Goal: Navigation & Orientation: Find specific page/section

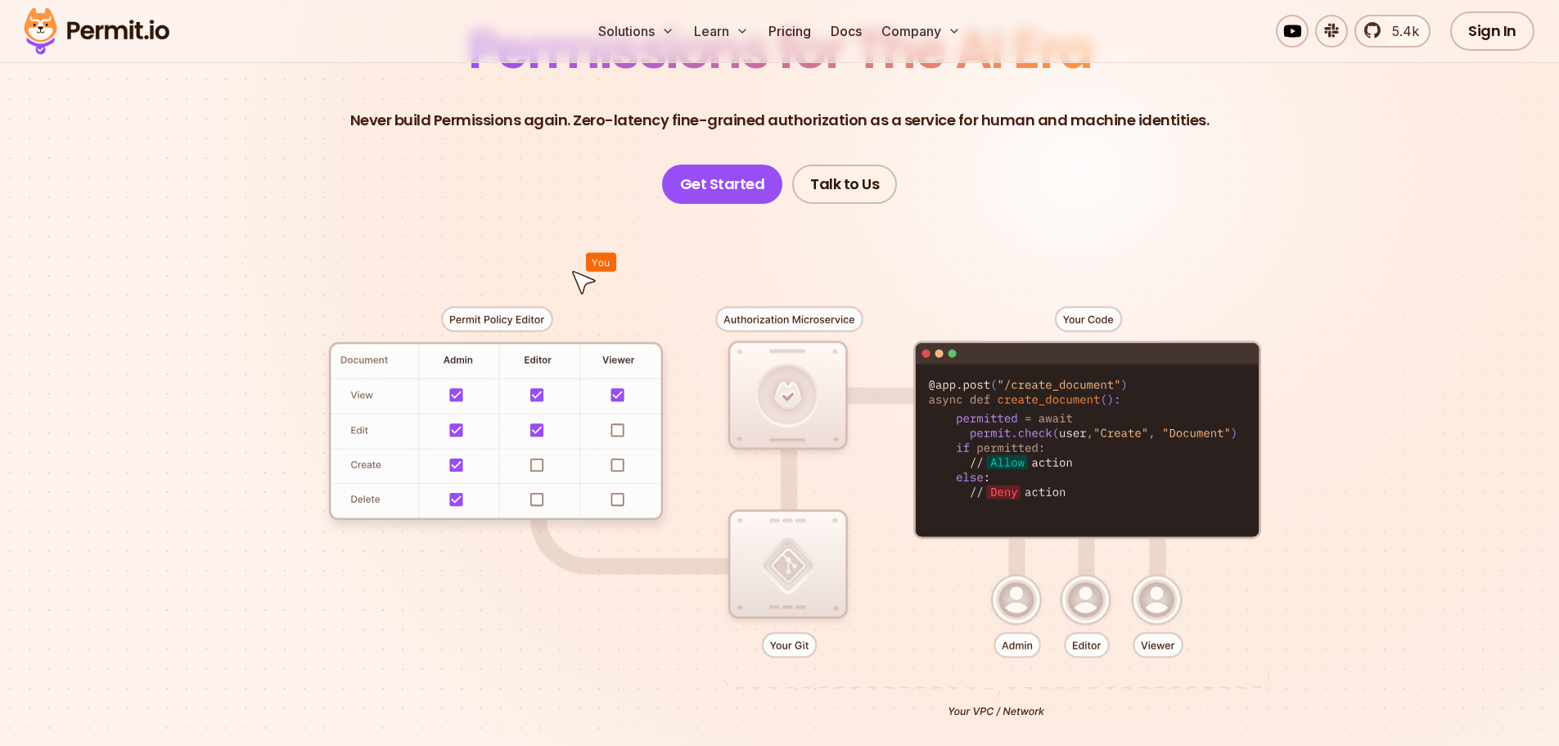
scroll to position [191, 0]
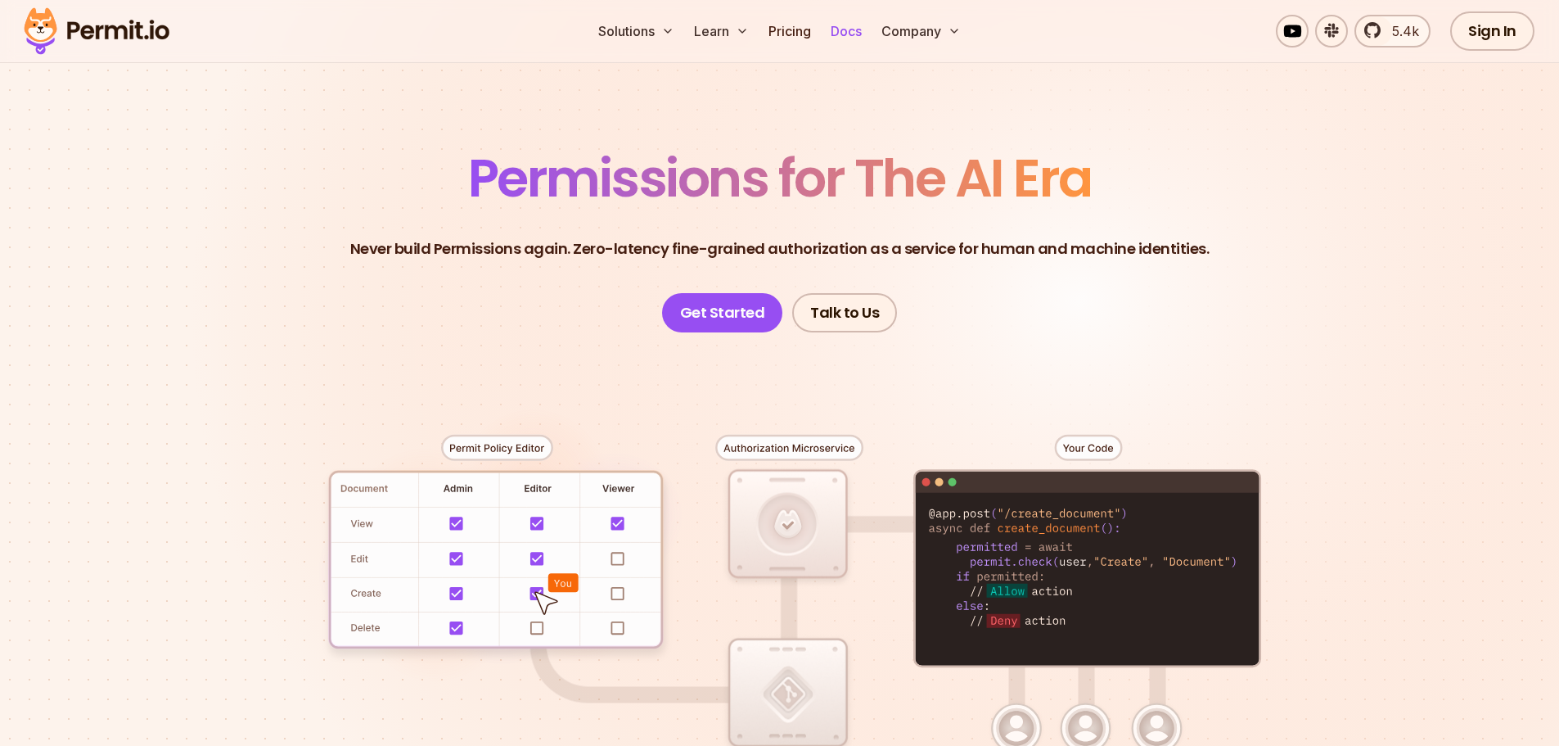
scroll to position [27, 0]
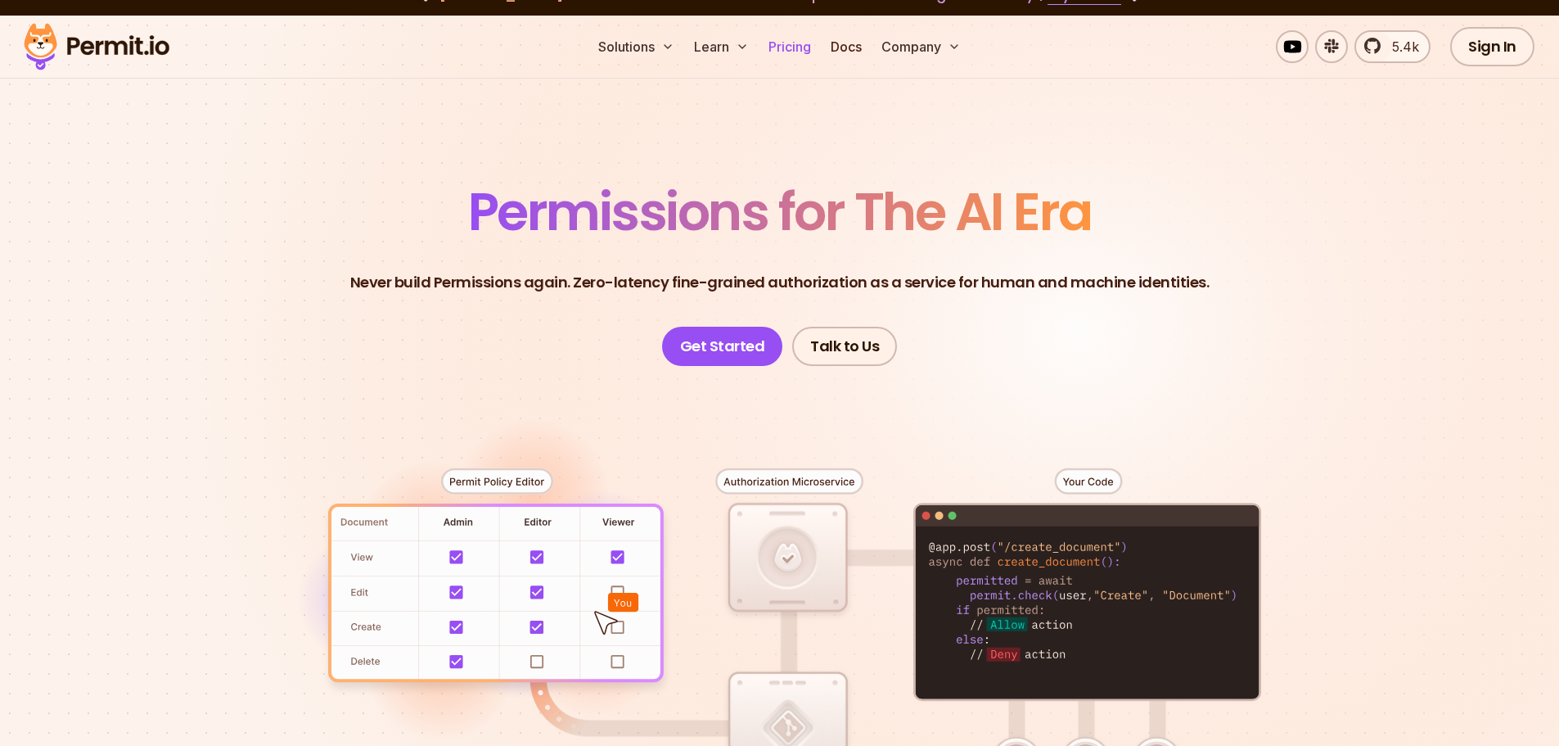
click at [790, 43] on link "Pricing" at bounding box center [790, 46] width 56 height 33
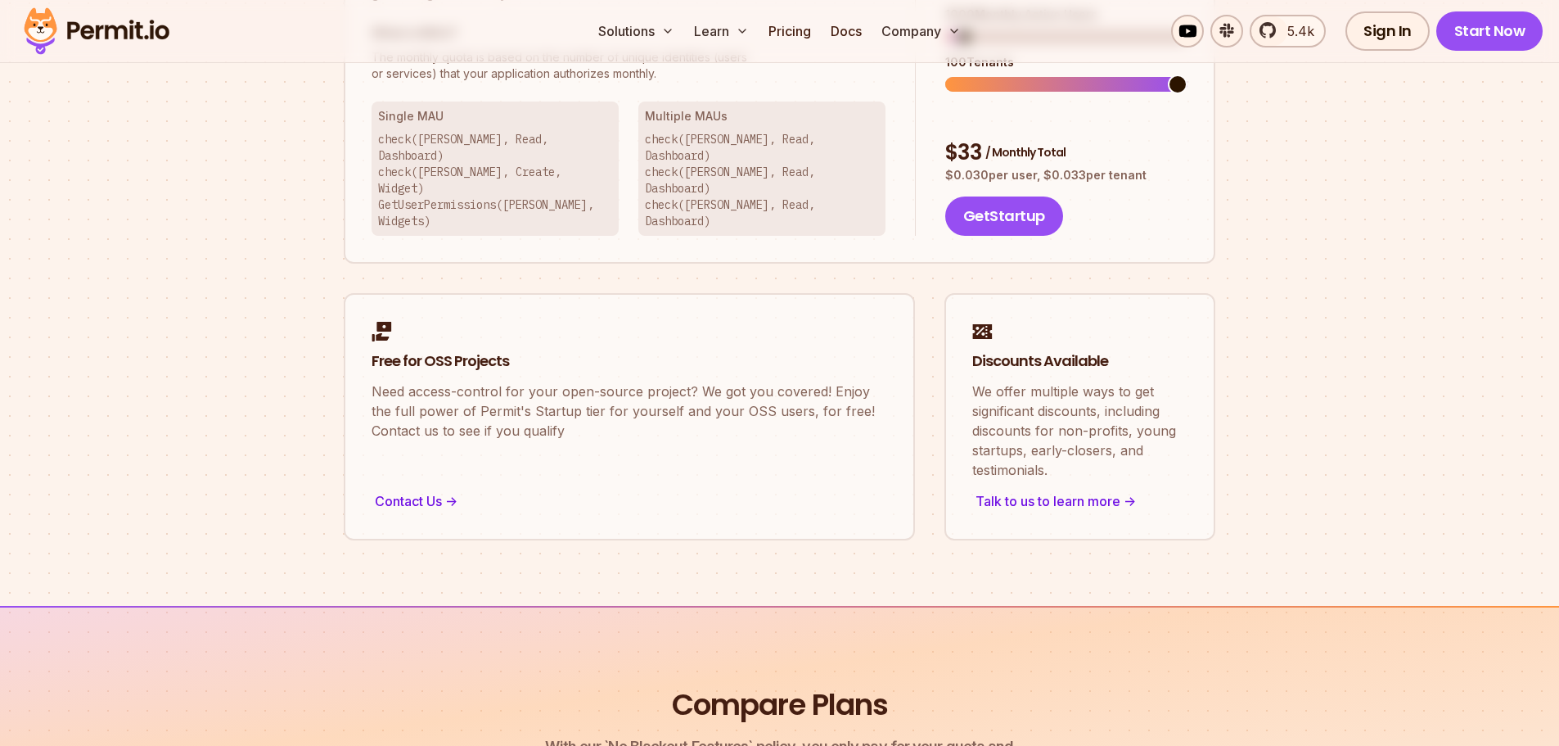
scroll to position [1228, 0]
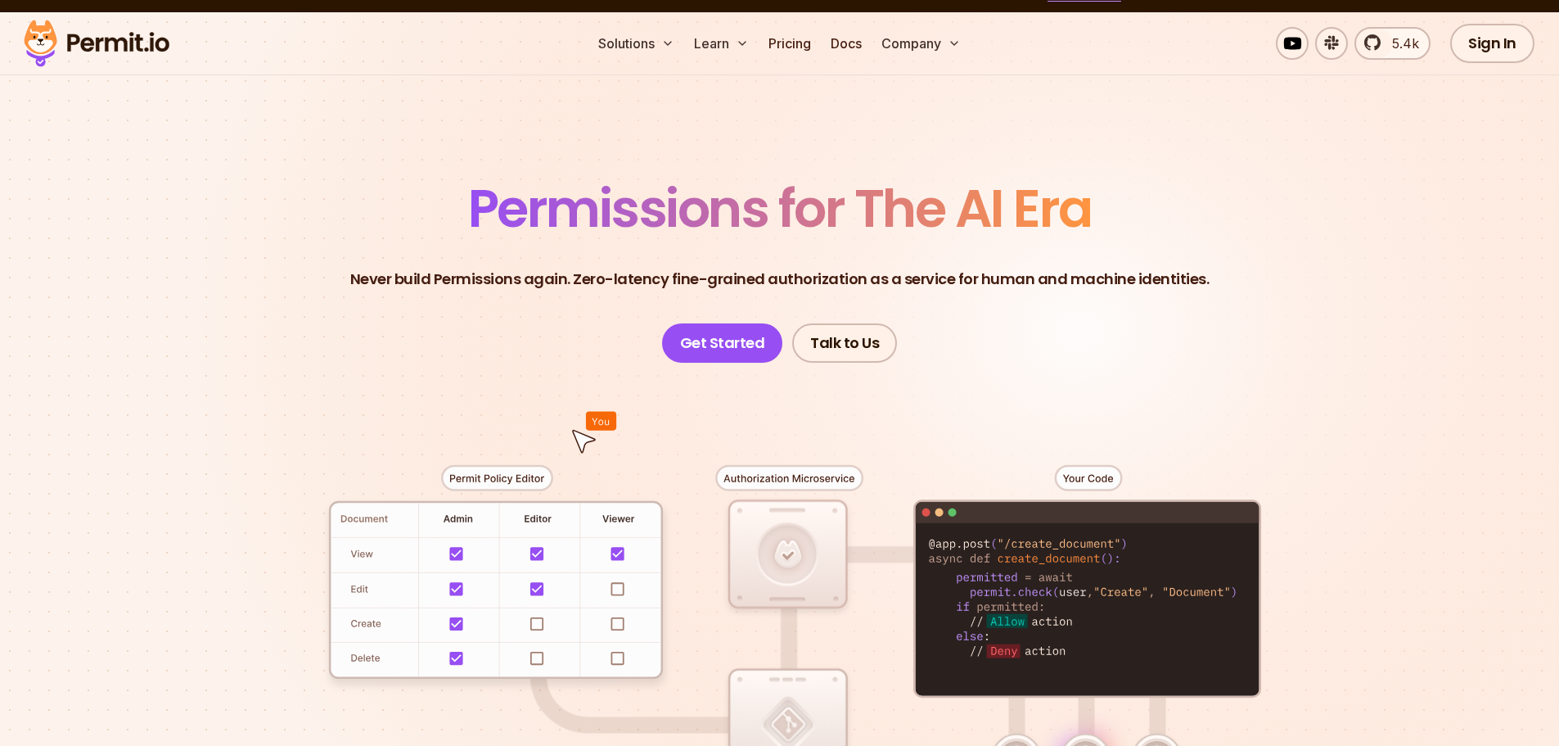
scroll to position [27, 0]
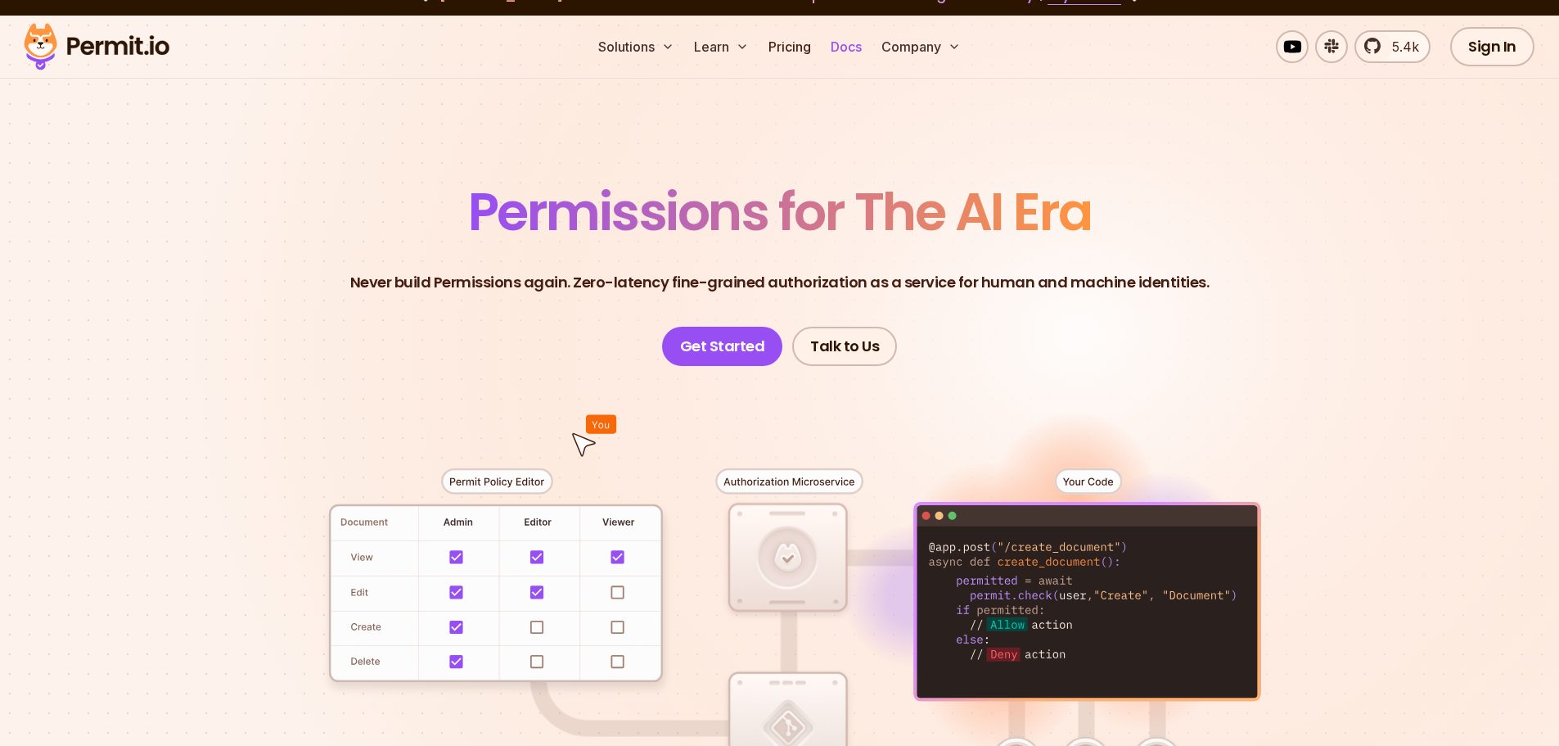
click at [843, 54] on link "Docs" at bounding box center [846, 46] width 44 height 33
